Goal: Book appointment/travel/reservation

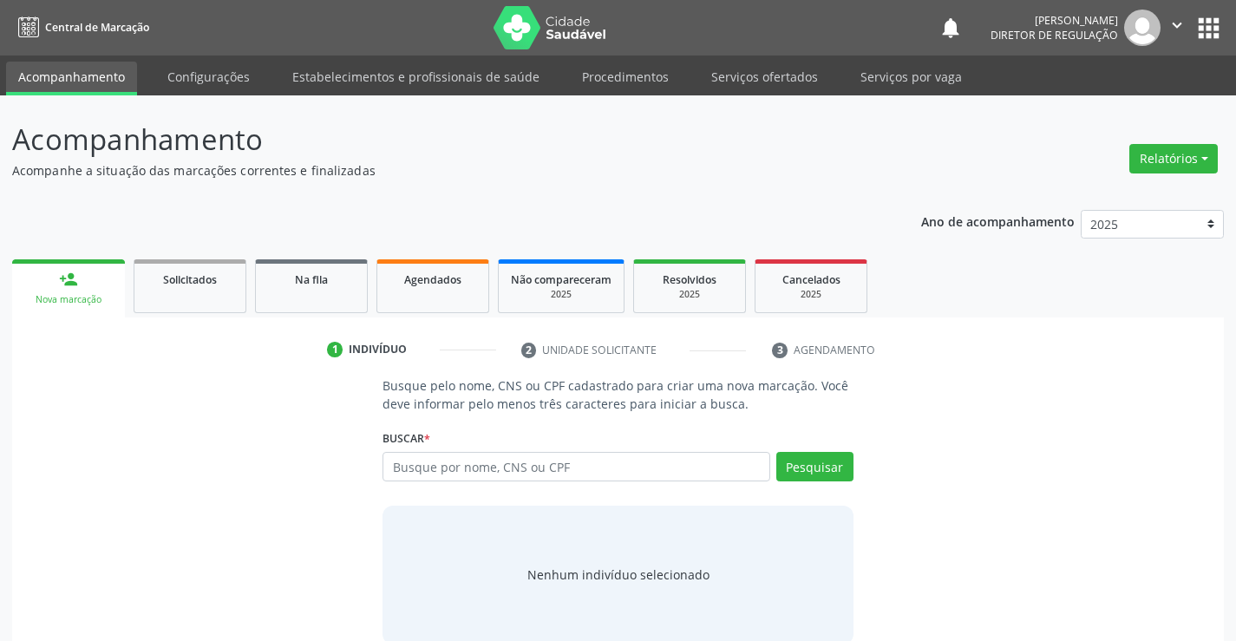
click at [459, 460] on input "text" at bounding box center [576, 466] width 387 height 29
type input "702006884059185"
click at [802, 475] on button "Pesquisar" at bounding box center [814, 466] width 77 height 29
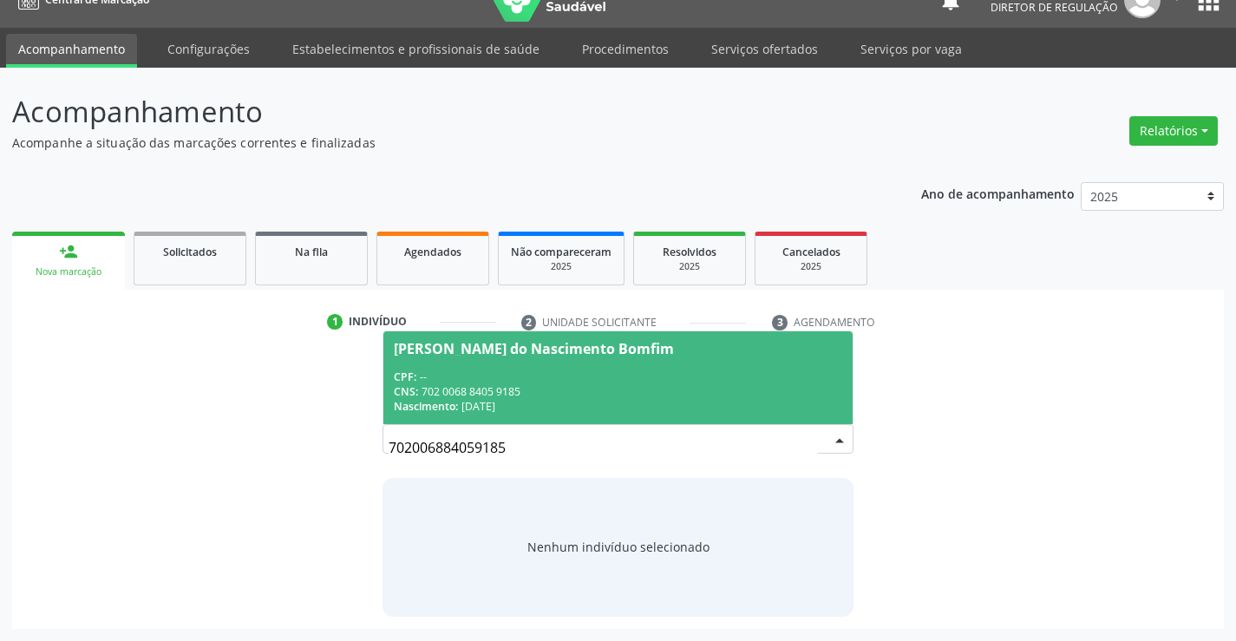
click at [582, 392] on div "CNS: 702 0068 8405 9185" at bounding box center [618, 391] width 448 height 15
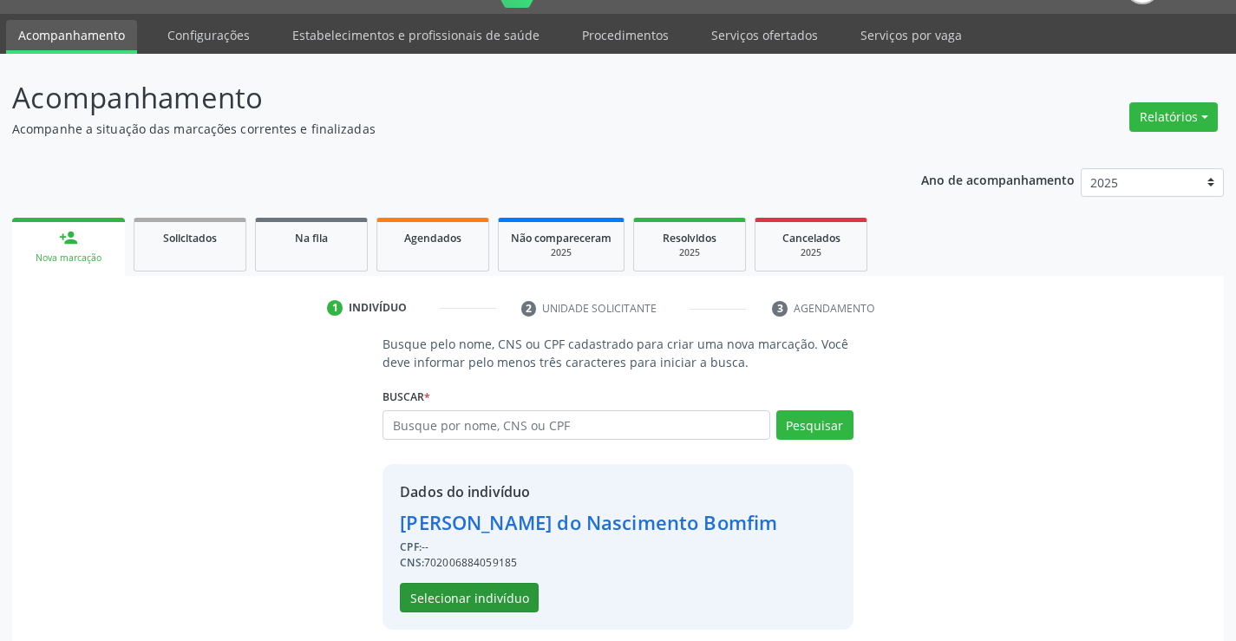
scroll to position [55, 0]
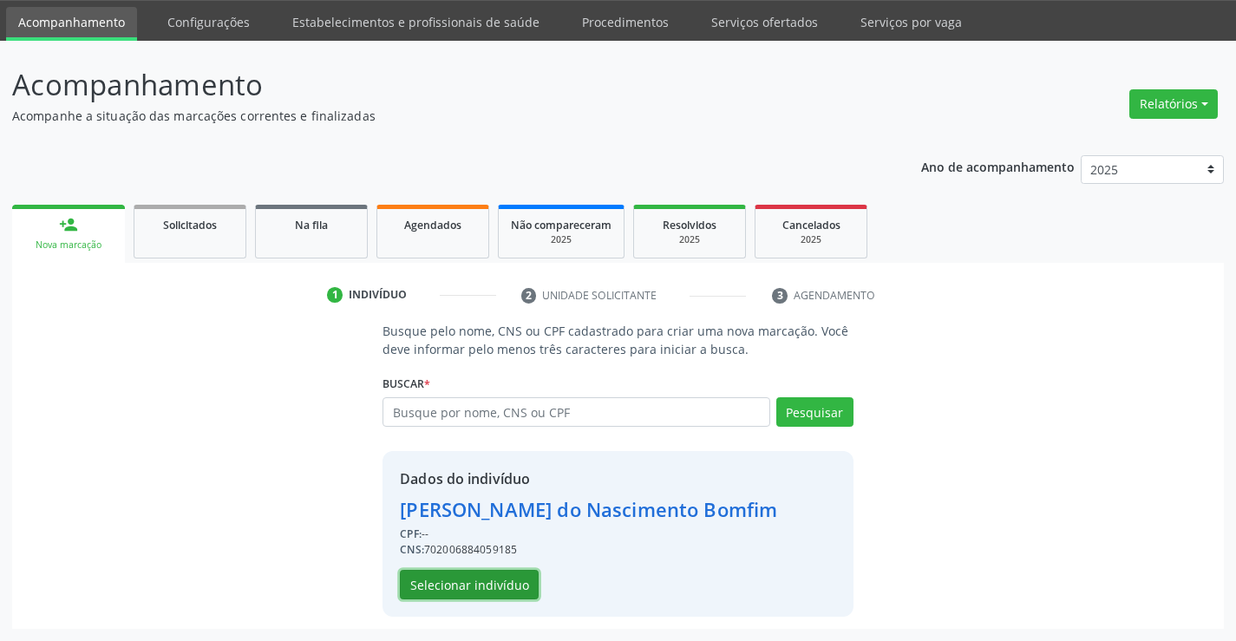
click at [506, 579] on button "Selecionar indivíduo" at bounding box center [469, 584] width 139 height 29
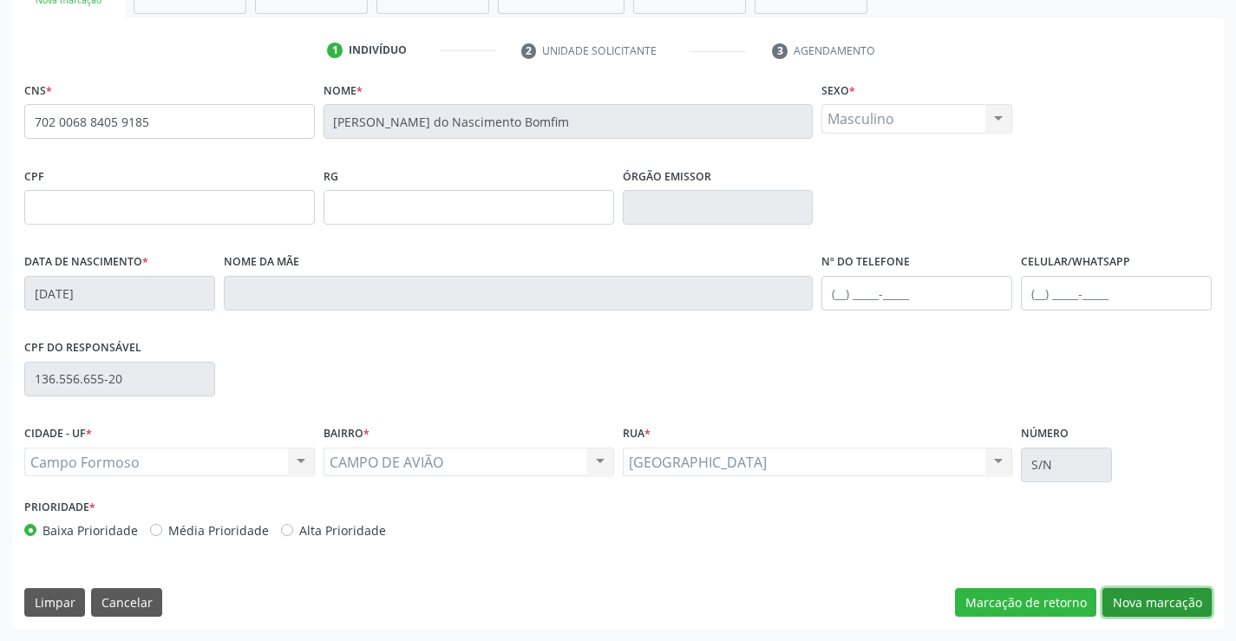
drag, startPoint x: 1176, startPoint y: 606, endPoint x: 861, endPoint y: 458, distance: 347.8
click at [1169, 601] on button "Nova marcação" at bounding box center [1157, 602] width 109 height 29
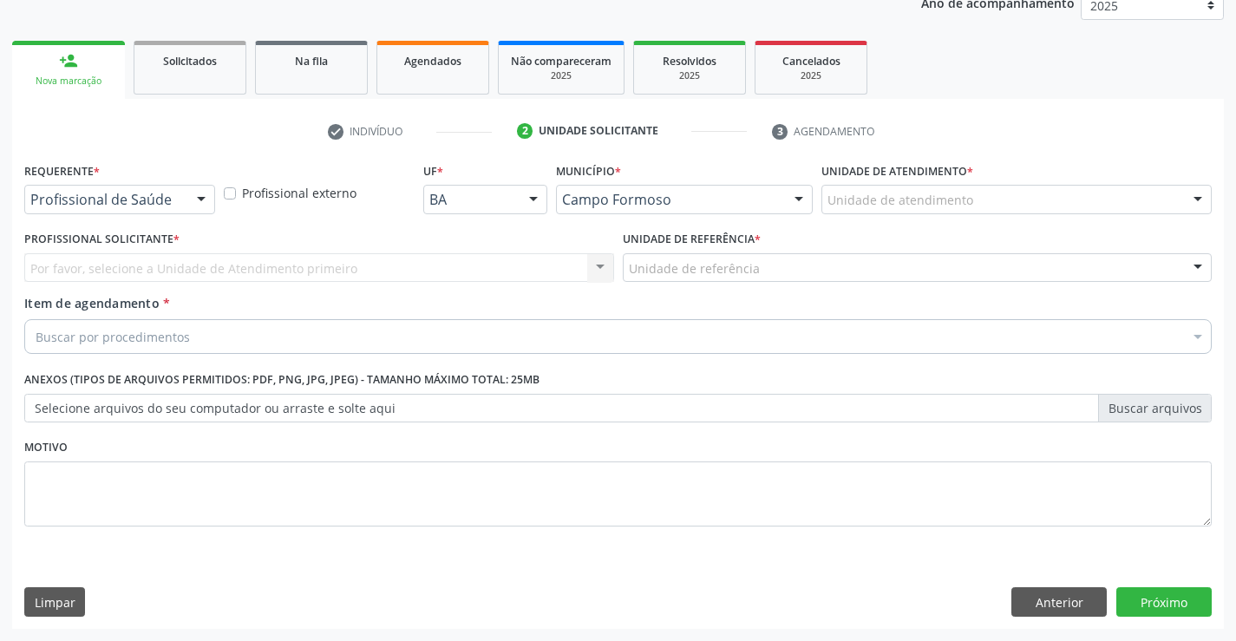
scroll to position [219, 0]
drag, startPoint x: 102, startPoint y: 201, endPoint x: 102, endPoint y: 226, distance: 25.2
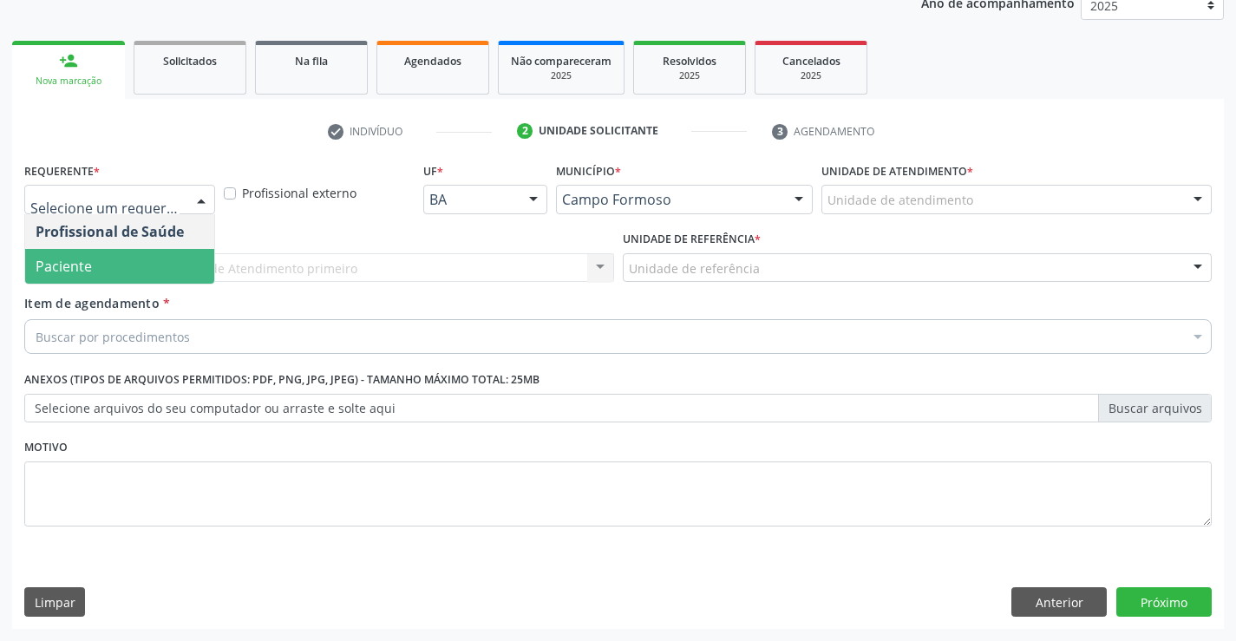
drag, startPoint x: 104, startPoint y: 272, endPoint x: 273, endPoint y: 262, distance: 169.5
click at [120, 268] on span "Paciente" at bounding box center [119, 266] width 189 height 35
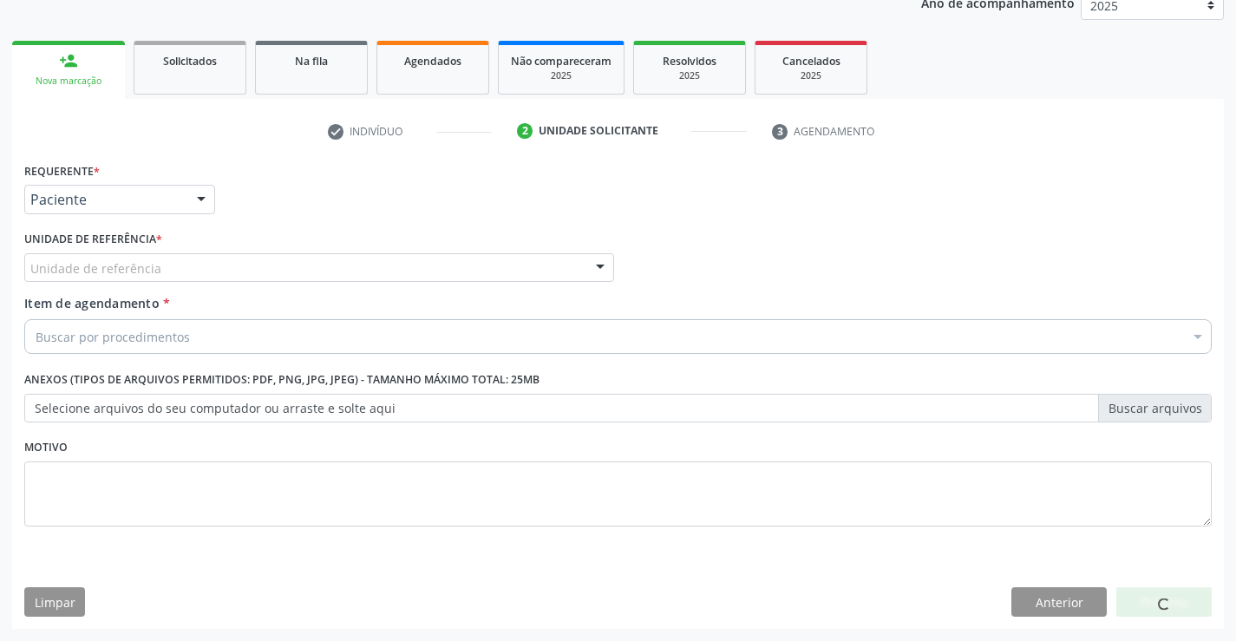
drag, startPoint x: 278, startPoint y: 262, endPoint x: 285, endPoint y: 328, distance: 66.2
click at [278, 274] on div "Unidade de referência" at bounding box center [319, 267] width 590 height 29
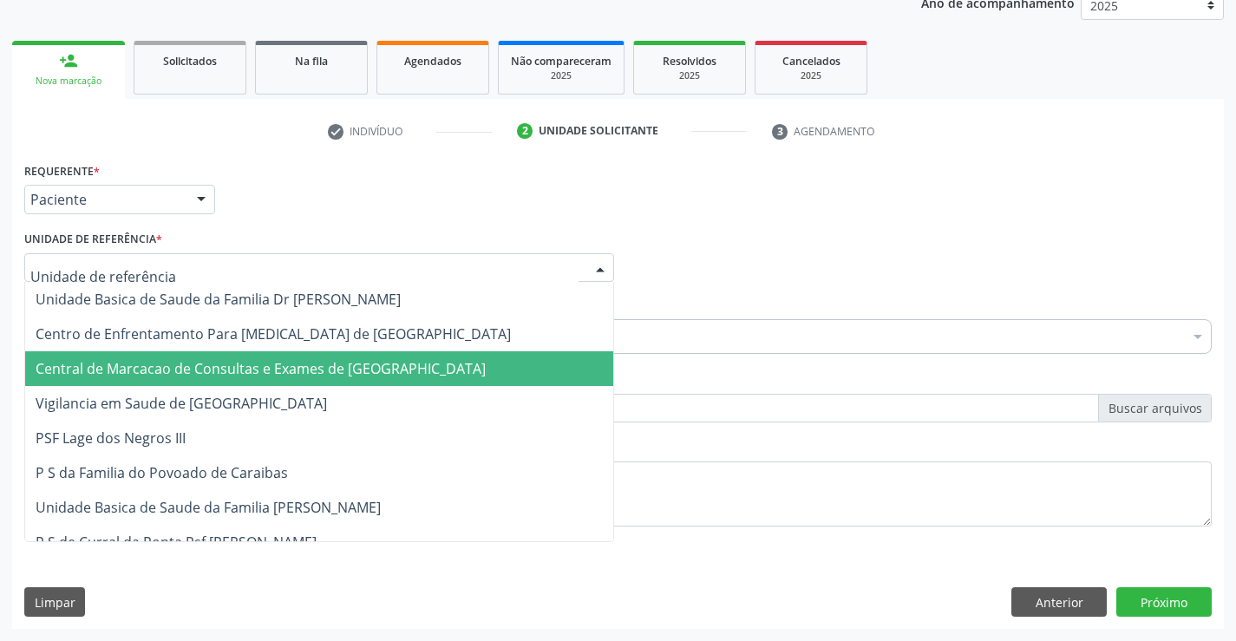
drag, startPoint x: 290, startPoint y: 358, endPoint x: 352, endPoint y: 336, distance: 66.4
click at [298, 357] on span "Central de Marcacao de Consultas e Exames de [GEOGRAPHIC_DATA]" at bounding box center [319, 368] width 588 height 35
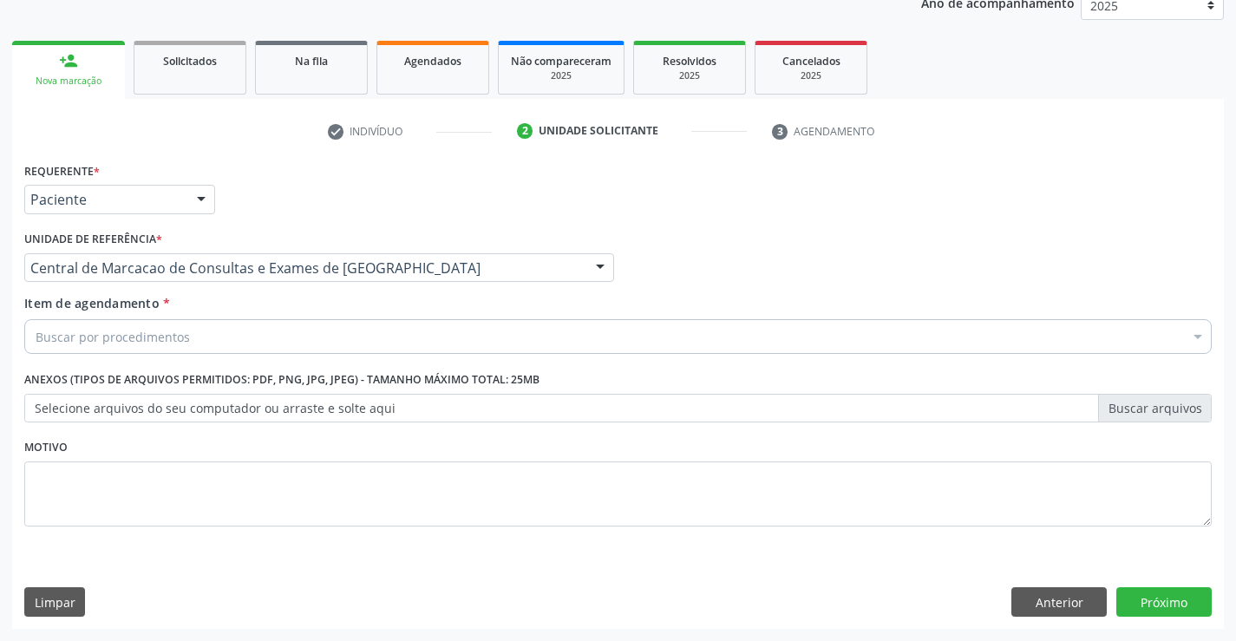
click at [353, 336] on div "Buscar por procedimentos" at bounding box center [618, 336] width 1188 height 35
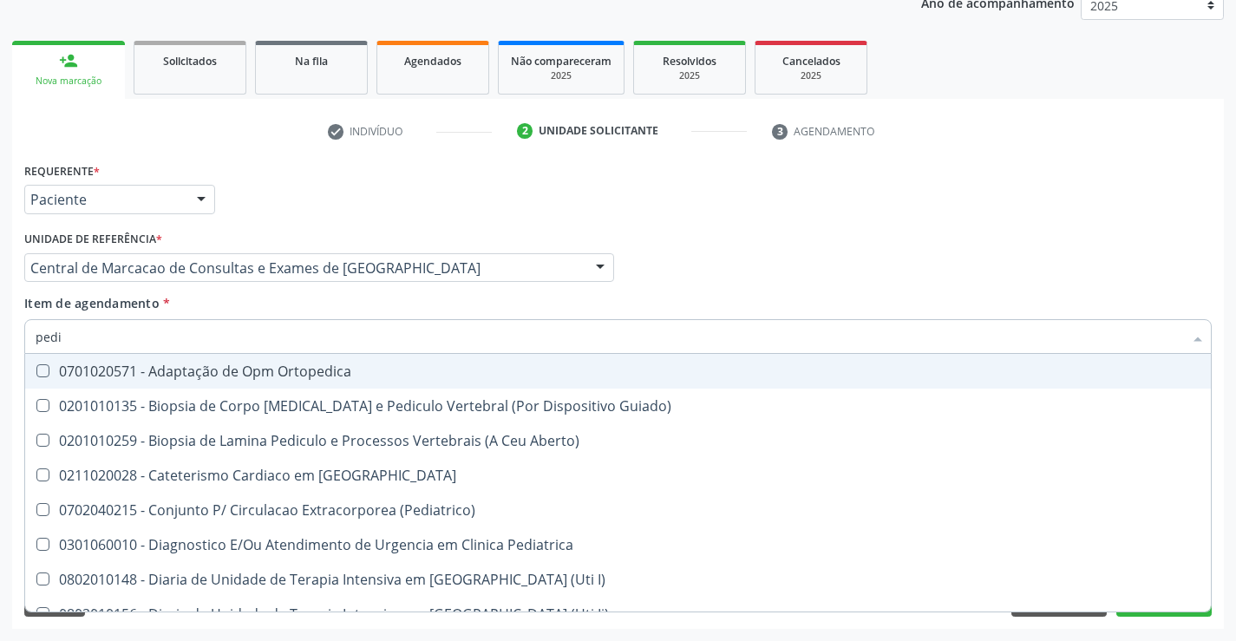
type input "pedia"
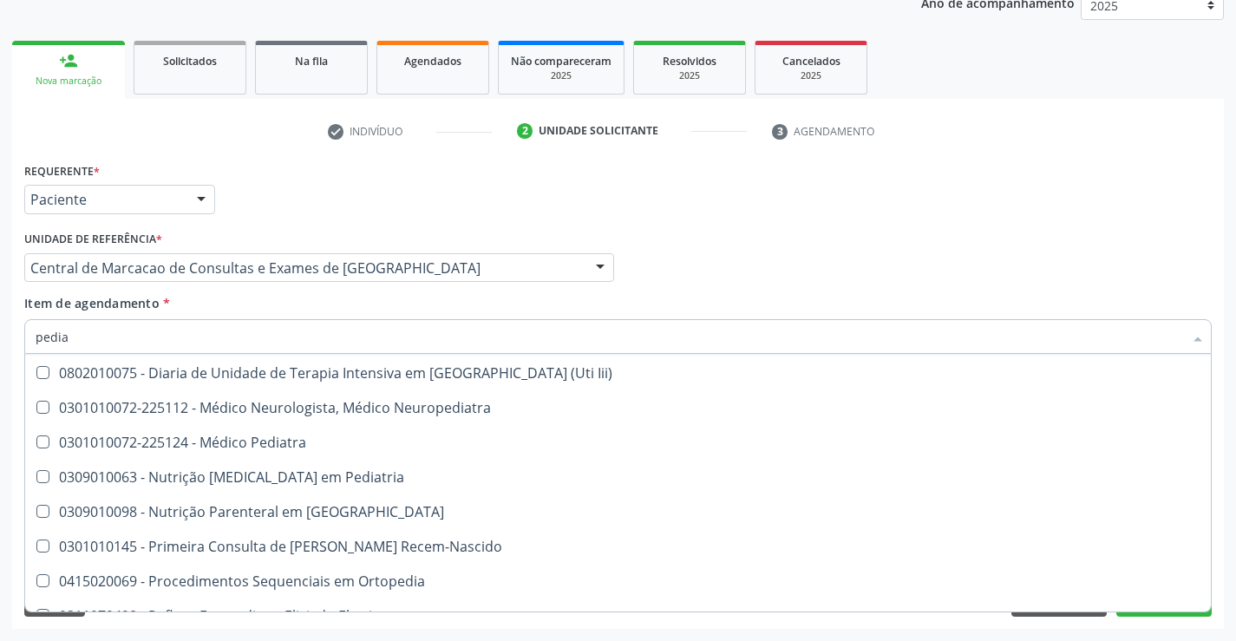
scroll to position [174, 0]
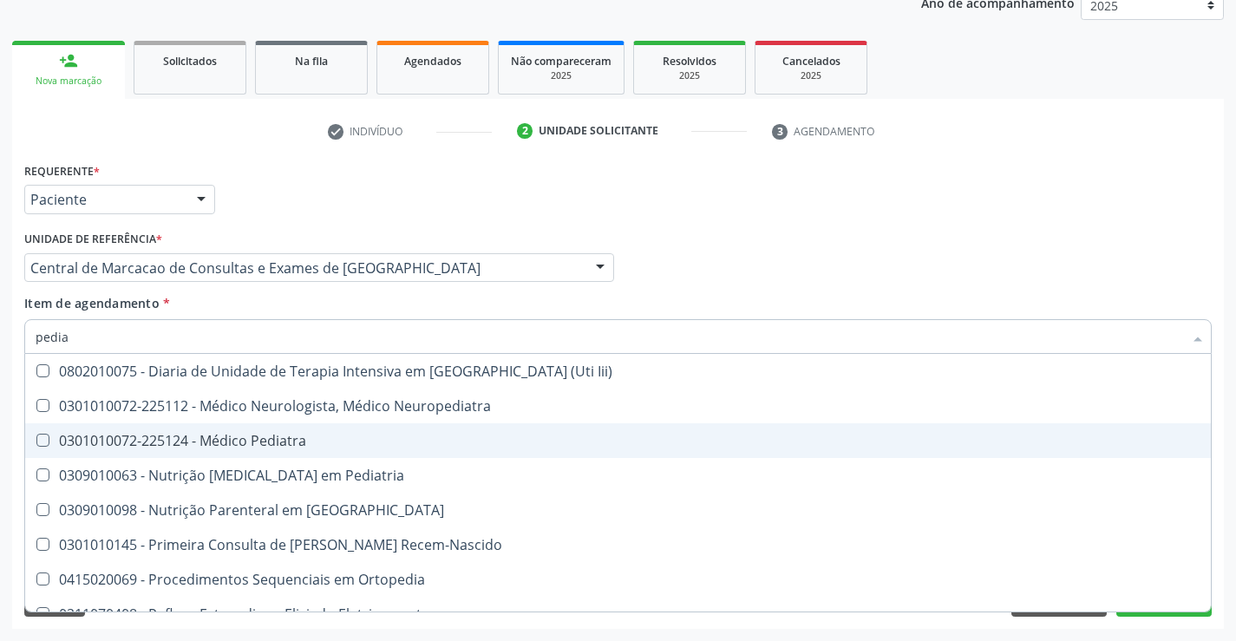
click at [284, 455] on span "0301010072-225124 - Médico Pediatra" at bounding box center [618, 440] width 1186 height 35
checkbox Pediatra "true"
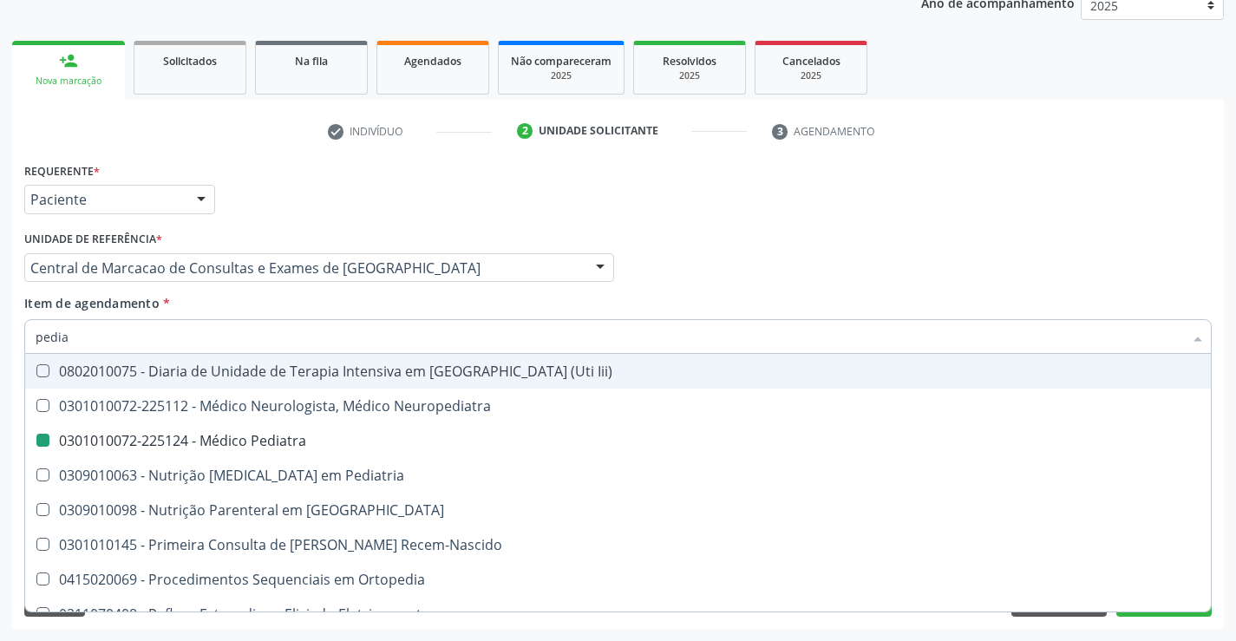
click at [947, 272] on div "Profissional Solicitante Por favor, selecione a Unidade de Atendimento primeiro…" at bounding box center [618, 260] width 1196 height 68
checkbox \(Pediatrico\) "true"
checkbox Pediatra "false"
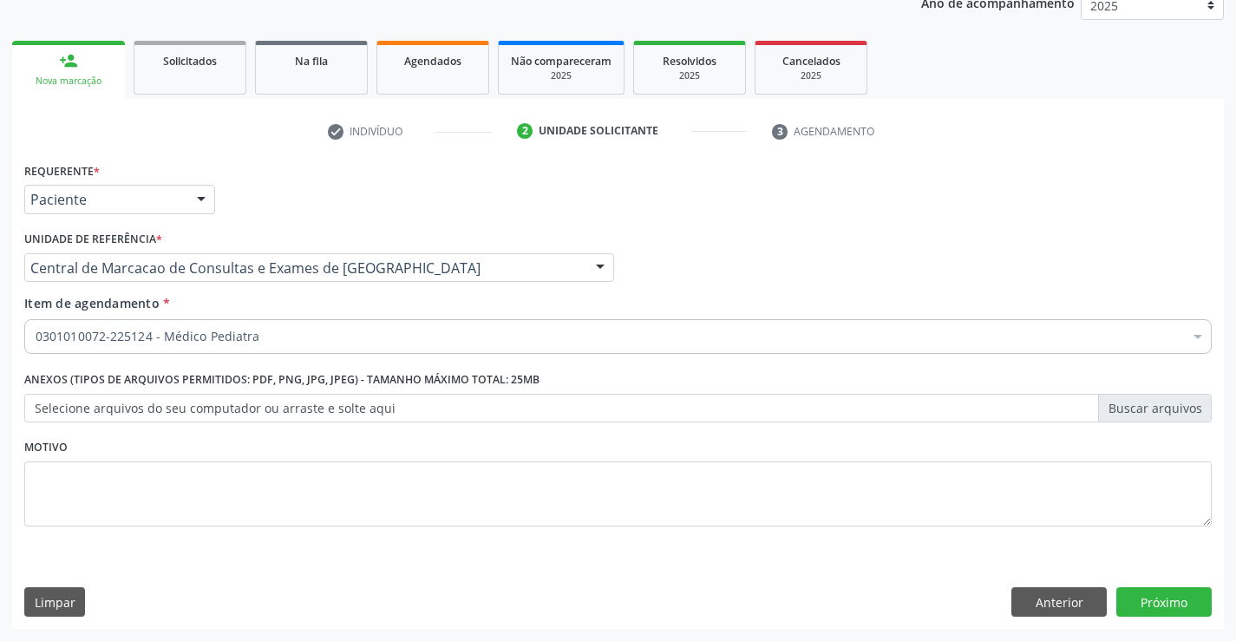
scroll to position [0, 0]
click at [1143, 603] on button "Próximo" at bounding box center [1164, 601] width 95 height 29
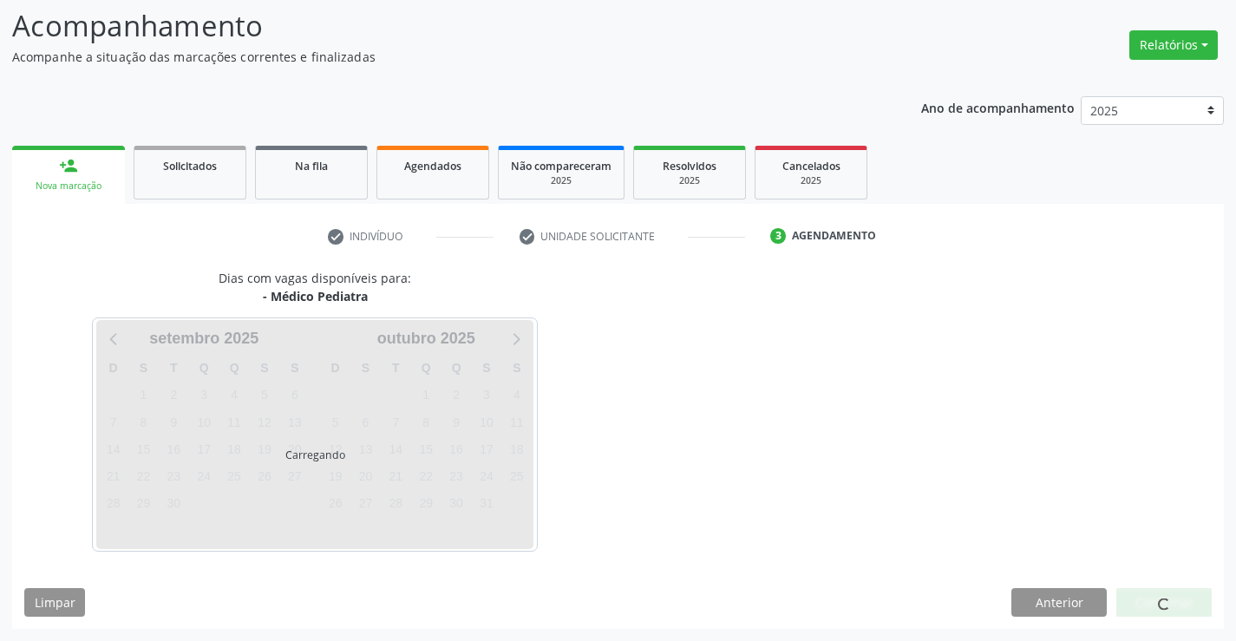
scroll to position [114, 0]
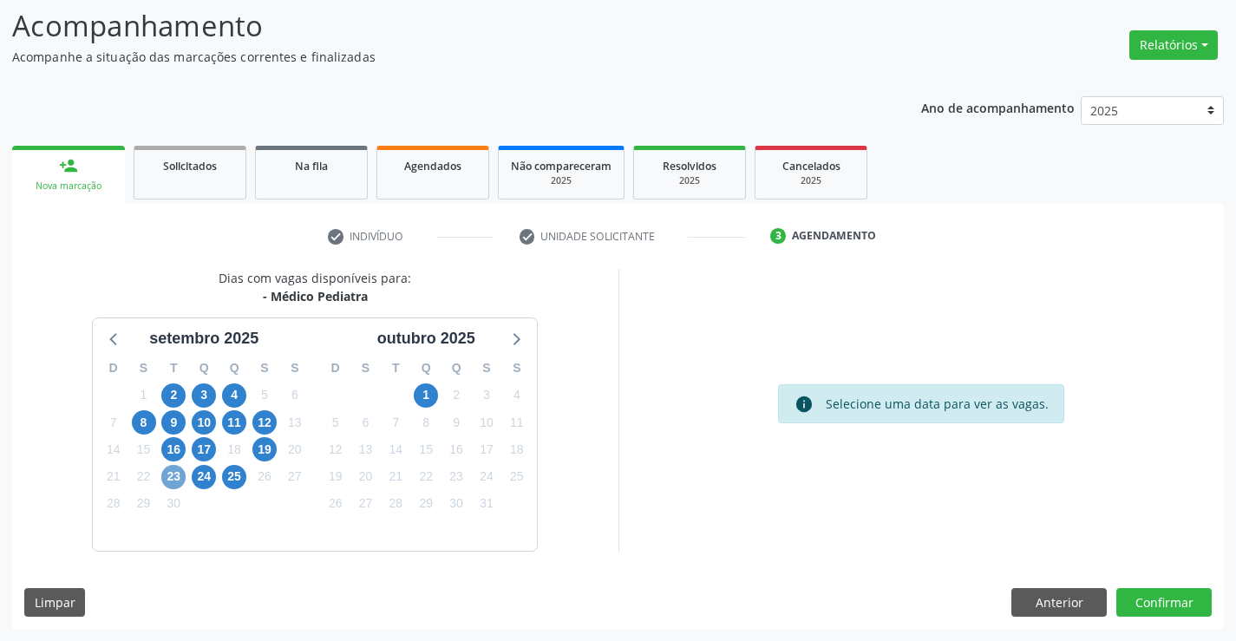
click at [176, 479] on span "23" at bounding box center [173, 477] width 24 height 24
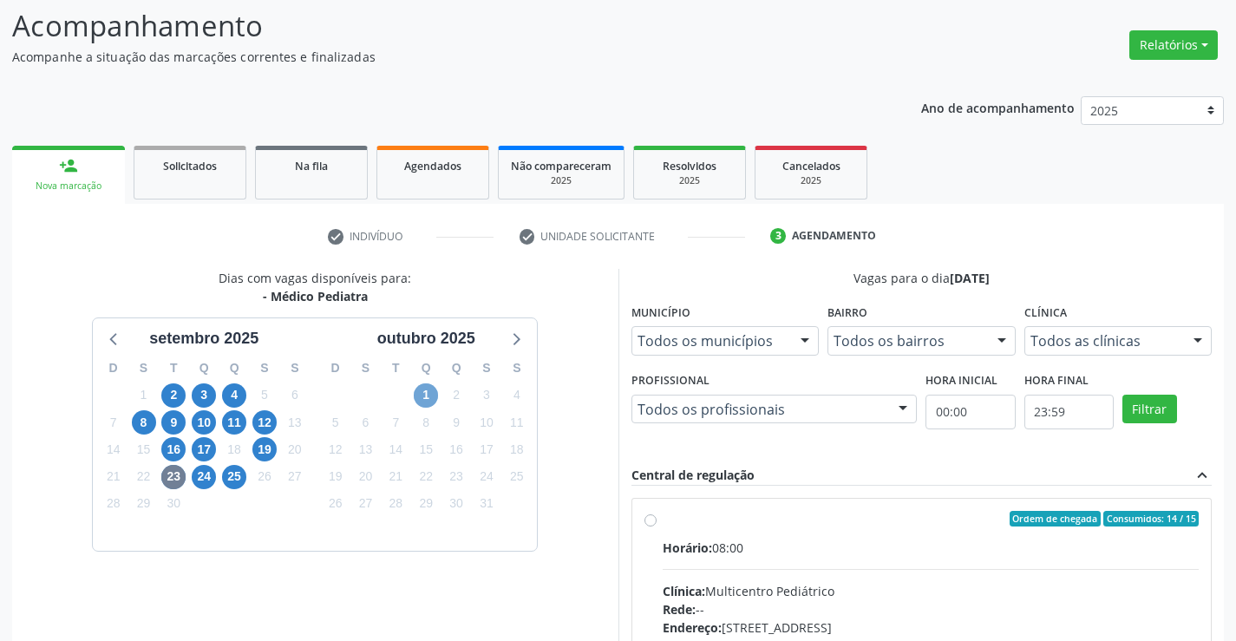
click at [425, 390] on span "1" at bounding box center [426, 395] width 24 height 24
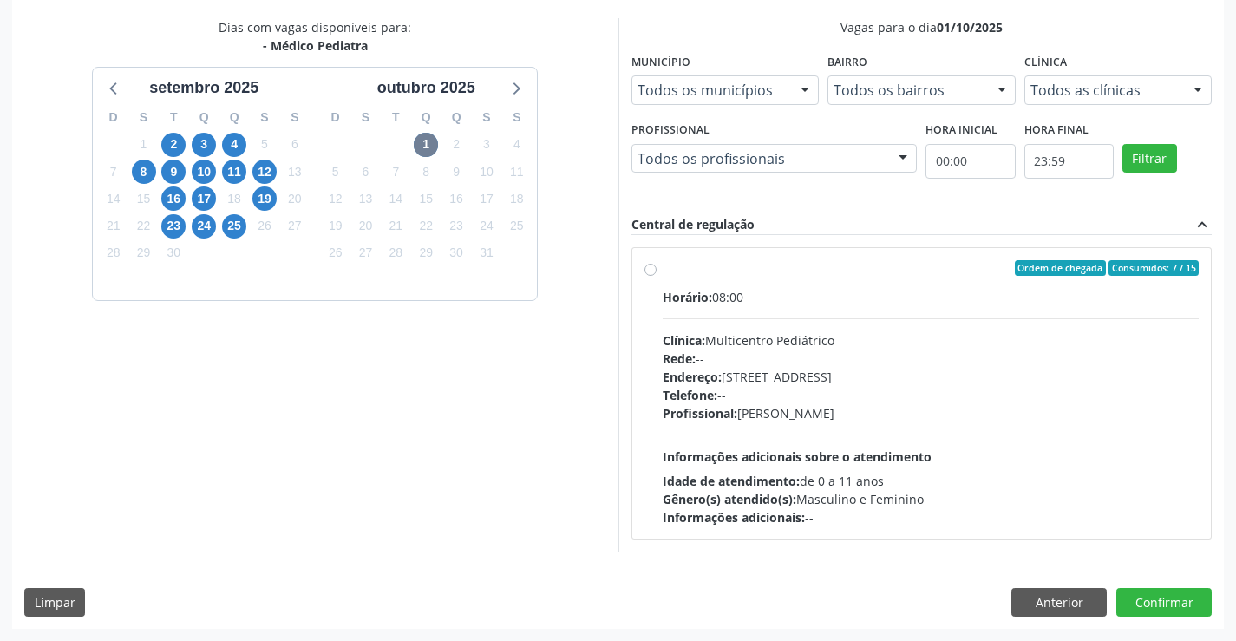
click at [932, 272] on div "Ordem de chegada Consumidos: 7 / 15" at bounding box center [931, 268] width 537 height 16
click at [657, 272] on input "Ordem de chegada Consumidos: 7 / 15 Horário: 08:00 Clínica: Multicentro Pediátr…" at bounding box center [651, 268] width 12 height 16
radio input "true"
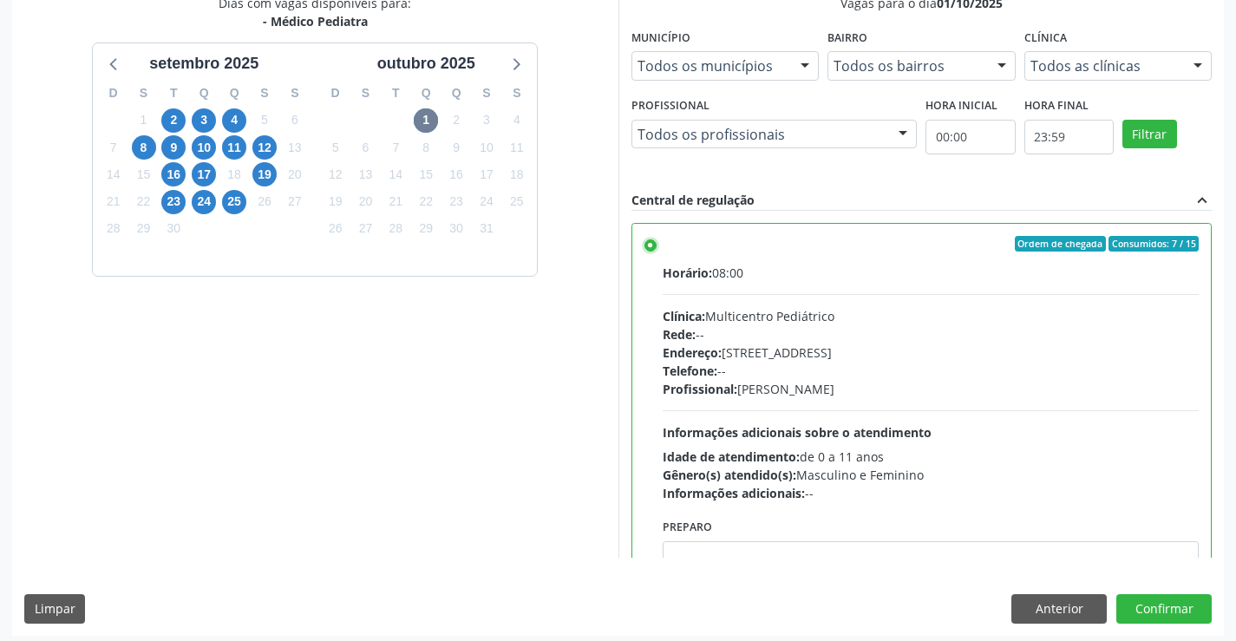
scroll to position [396, 0]
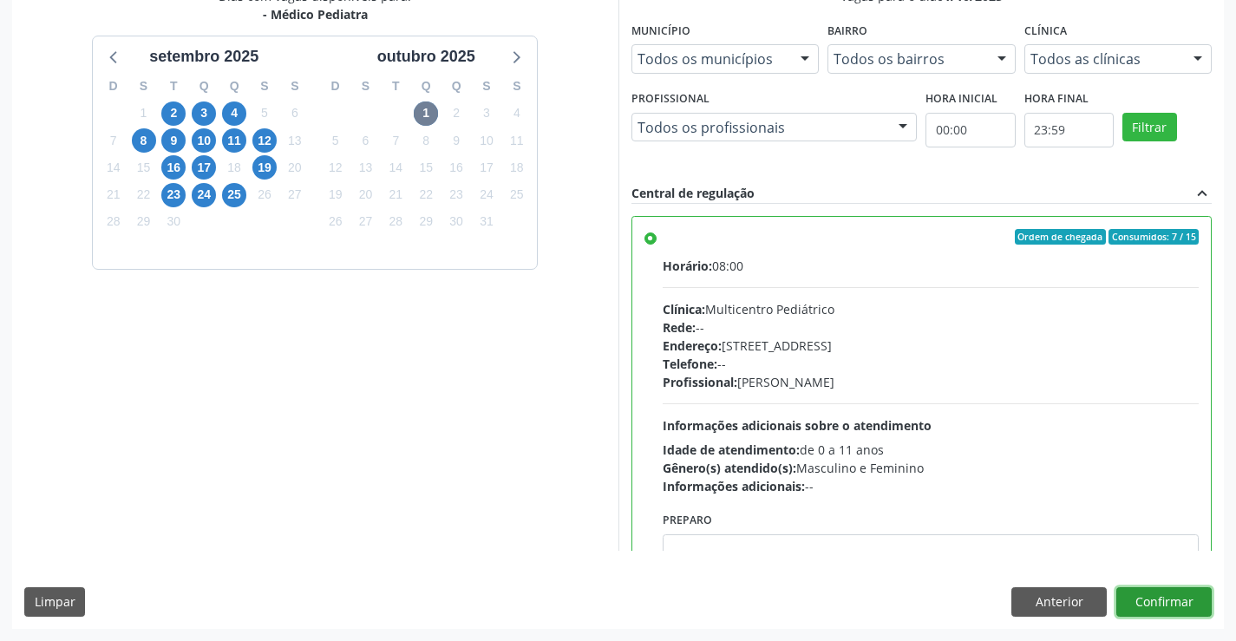
click at [1137, 596] on button "Confirmar" at bounding box center [1164, 601] width 95 height 29
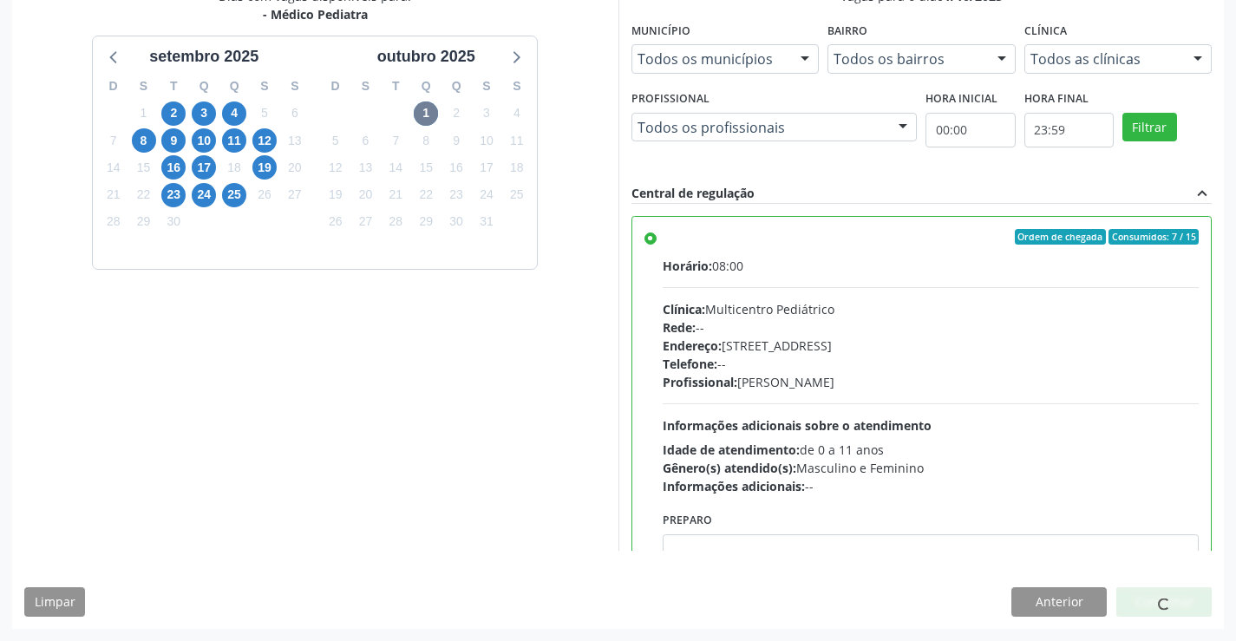
scroll to position [0, 0]
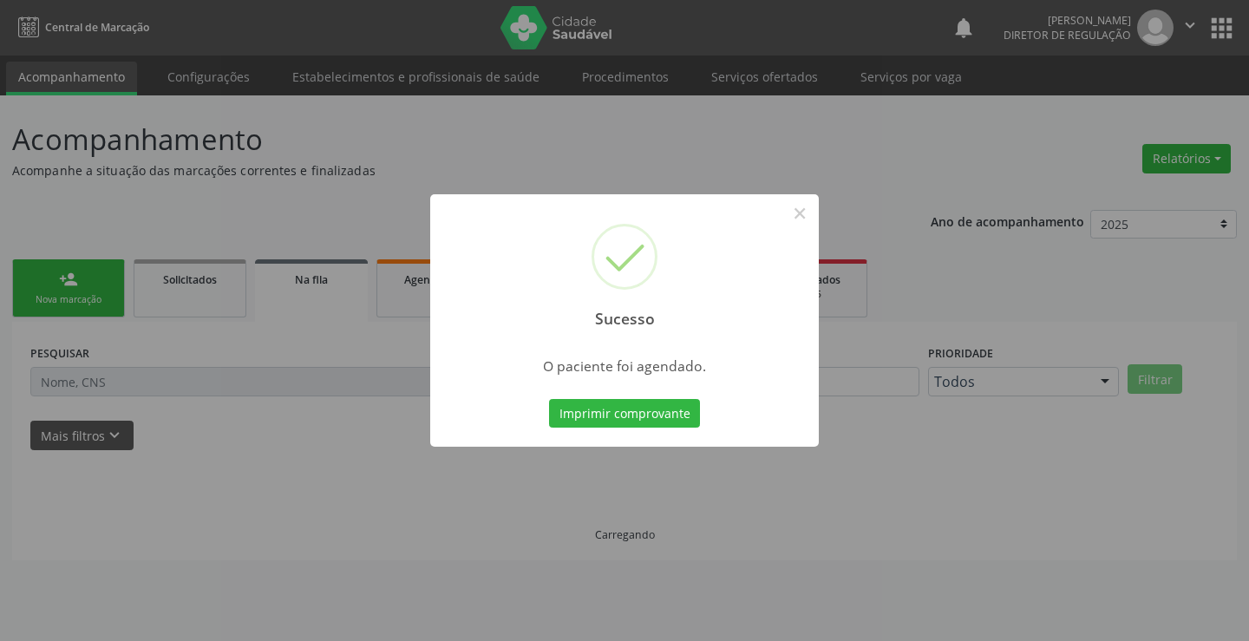
click at [636, 414] on button "Imprimir comprovante" at bounding box center [624, 413] width 151 height 29
